Goal: Transaction & Acquisition: Purchase product/service

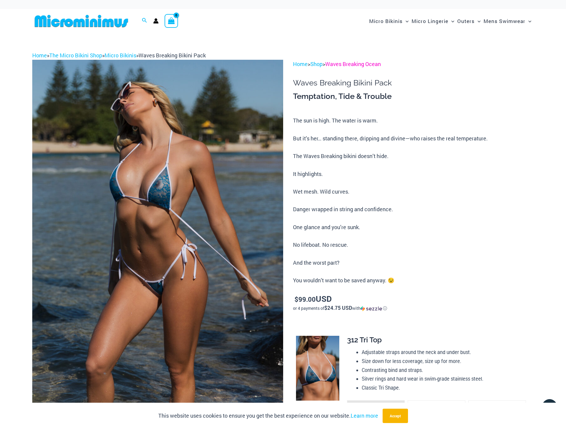
click at [338, 64] on link "Waves Breaking Ocean" at bounding box center [353, 63] width 56 height 7
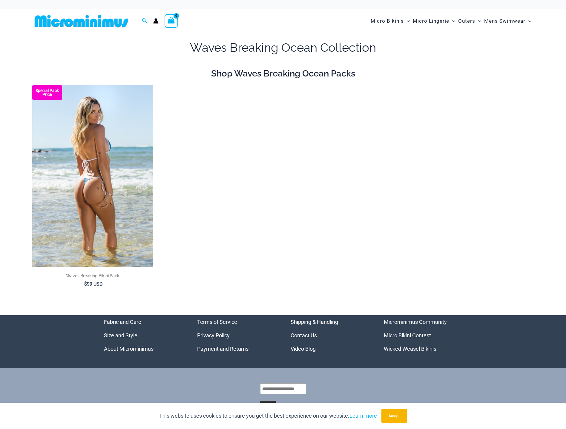
click at [104, 192] on img at bounding box center [92, 176] width 121 height 182
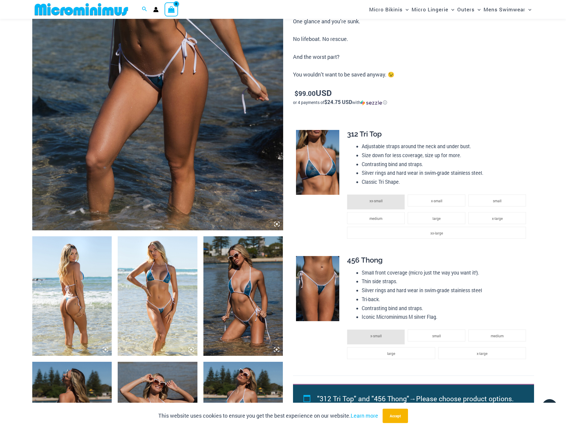
scroll to position [114, 0]
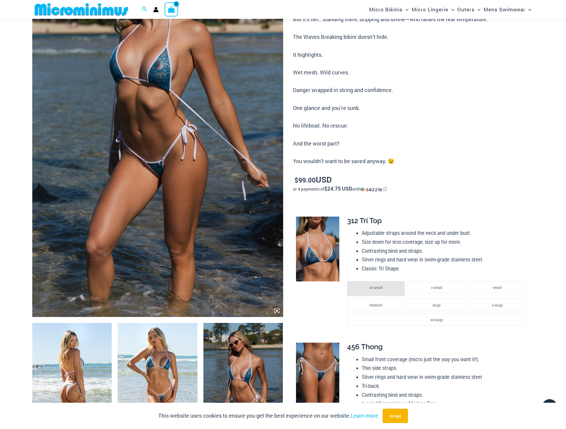
click at [126, 166] on img at bounding box center [157, 129] width 251 height 376
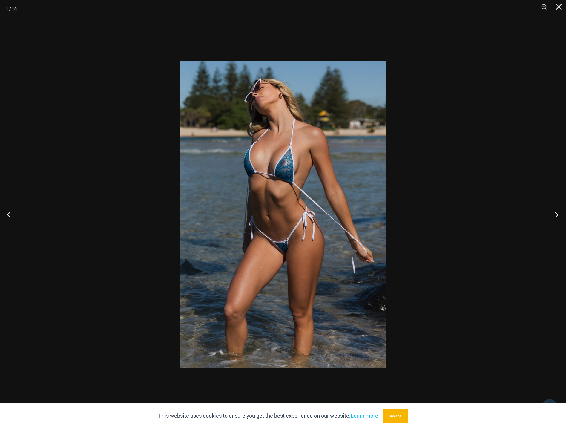
click at [556, 215] on button "Next" at bounding box center [554, 214] width 22 height 30
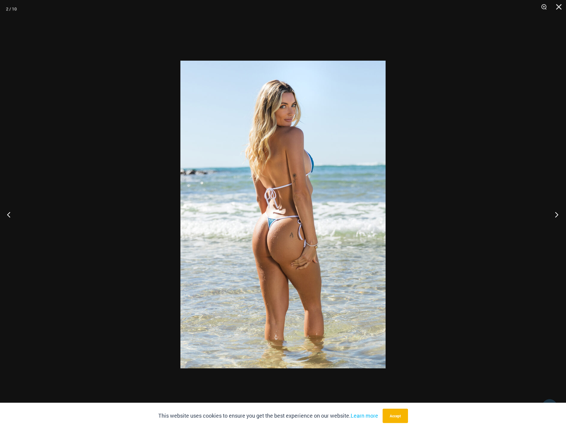
click at [556, 215] on button "Next" at bounding box center [554, 214] width 22 height 30
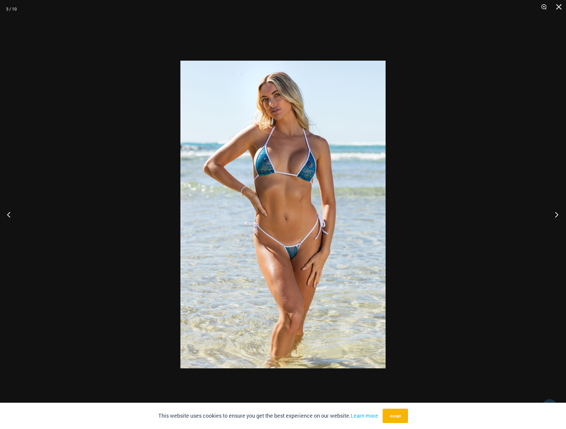
click at [556, 215] on button "Next" at bounding box center [554, 214] width 22 height 30
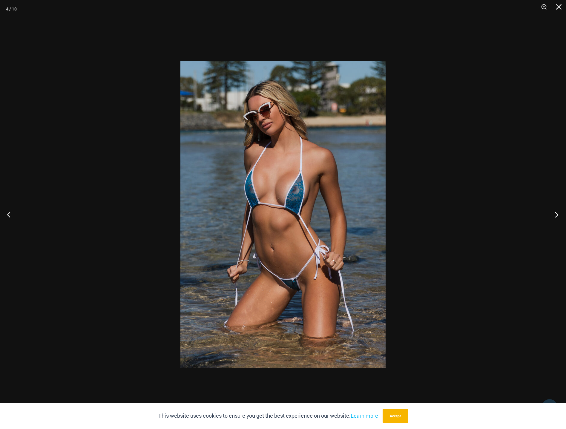
click at [555, 213] on button "Next" at bounding box center [554, 214] width 22 height 30
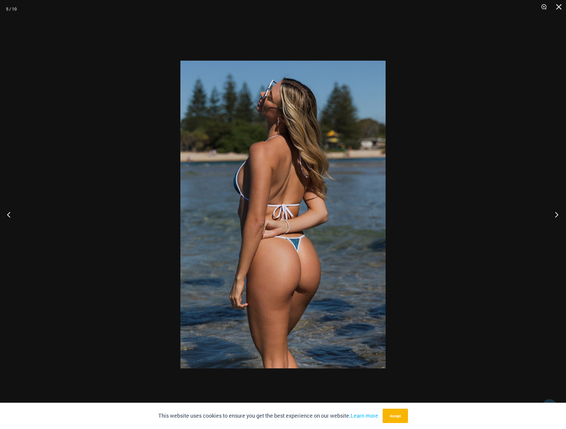
click at [555, 213] on button "Next" at bounding box center [554, 214] width 22 height 30
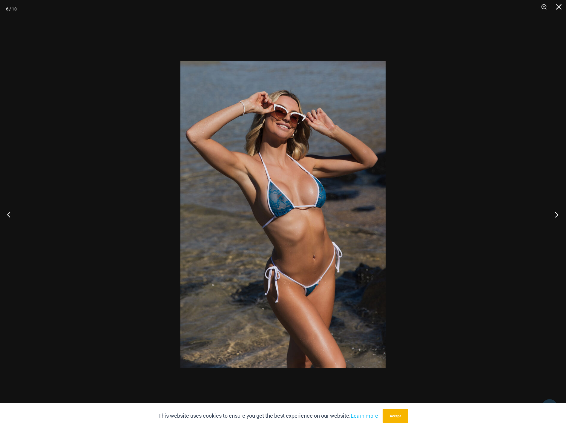
click at [555, 213] on button "Next" at bounding box center [554, 214] width 22 height 30
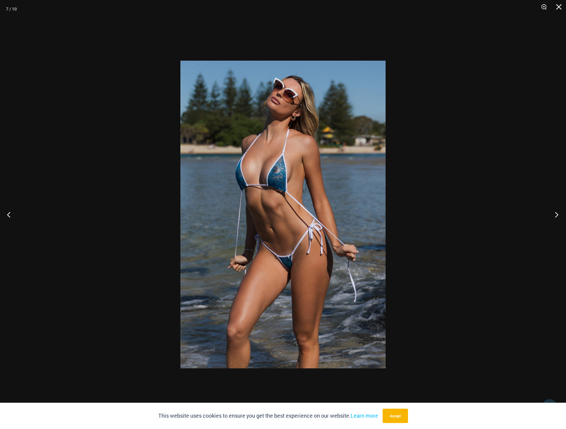
click at [555, 213] on button "Next" at bounding box center [554, 214] width 22 height 30
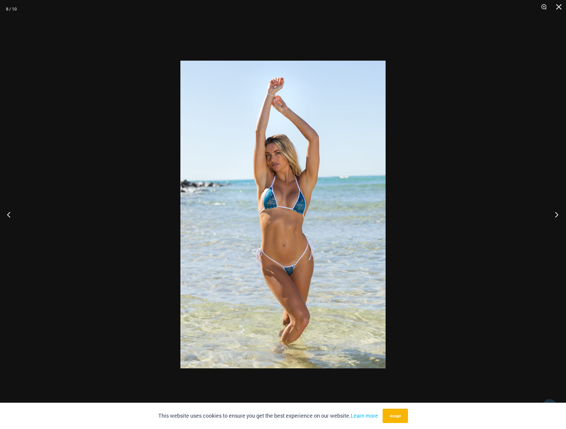
click at [555, 213] on button "Next" at bounding box center [554, 214] width 22 height 30
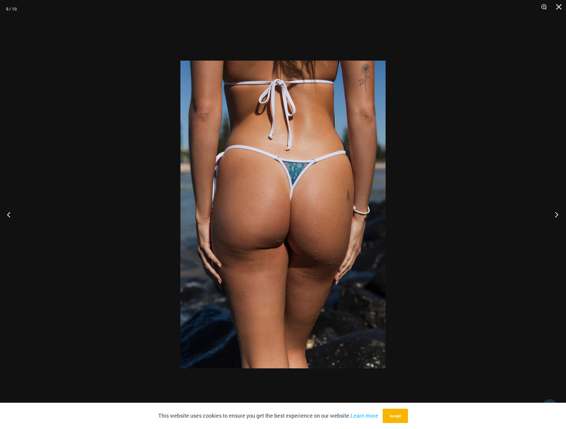
click at [555, 213] on button "Next" at bounding box center [554, 214] width 22 height 30
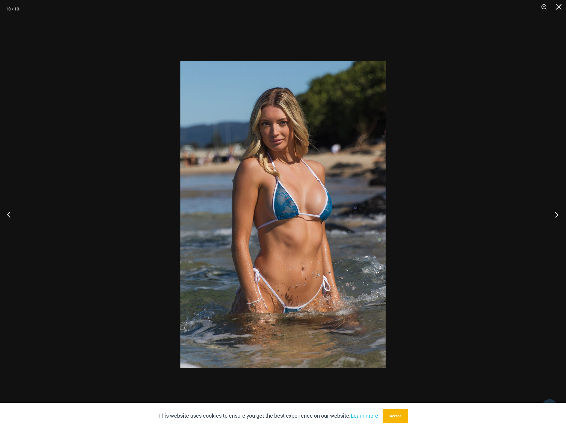
click at [555, 213] on button "Next" at bounding box center [554, 214] width 22 height 30
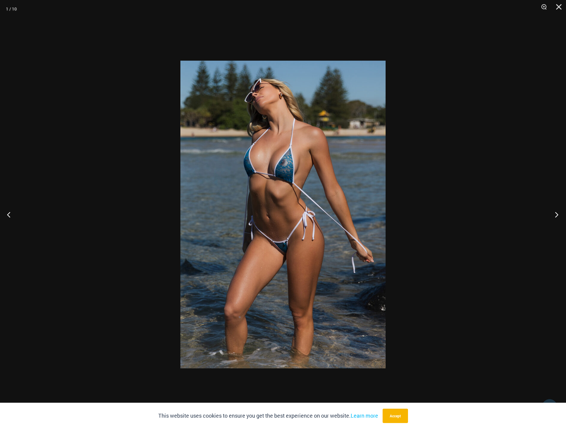
click at [555, 213] on button "Next" at bounding box center [554, 214] width 22 height 30
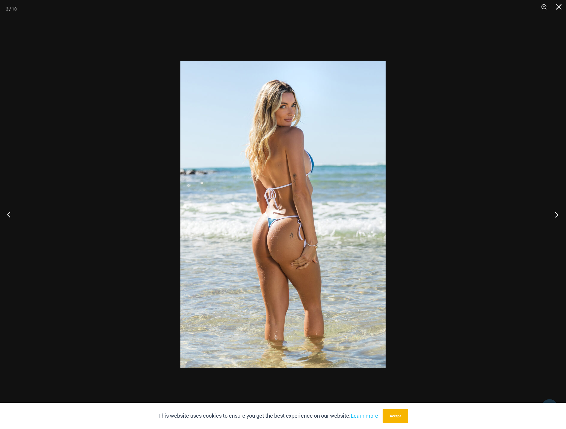
click at [555, 213] on button "Next" at bounding box center [554, 214] width 22 height 30
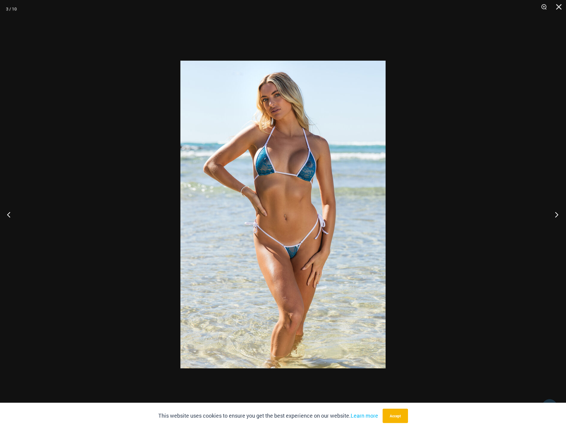
click at [555, 213] on button "Next" at bounding box center [554, 214] width 22 height 30
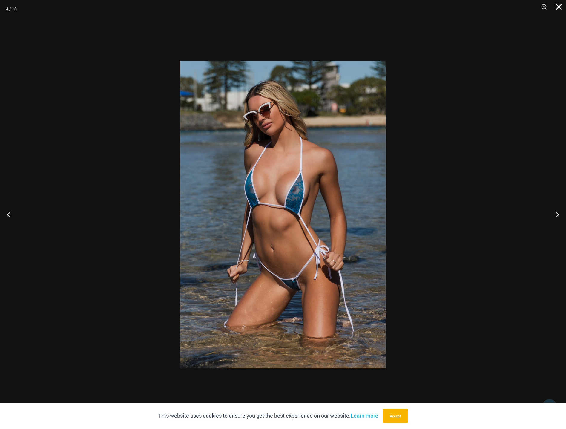
click at [556, 8] on button "Close" at bounding box center [556, 9] width 15 height 18
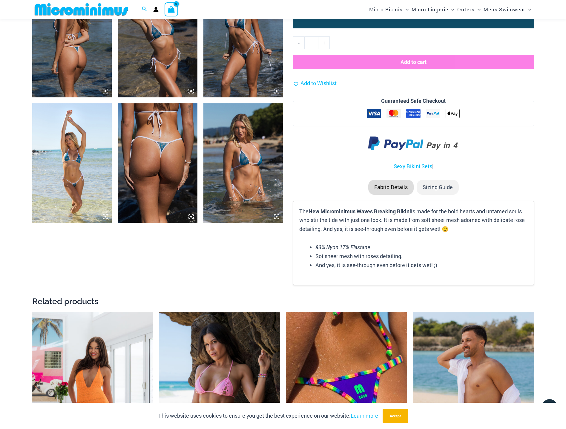
scroll to position [591, 0]
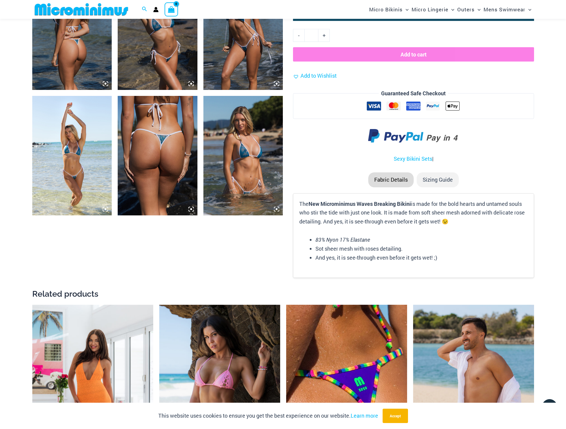
click at [243, 158] on img at bounding box center [243, 155] width 80 height 119
